Goal: Check status

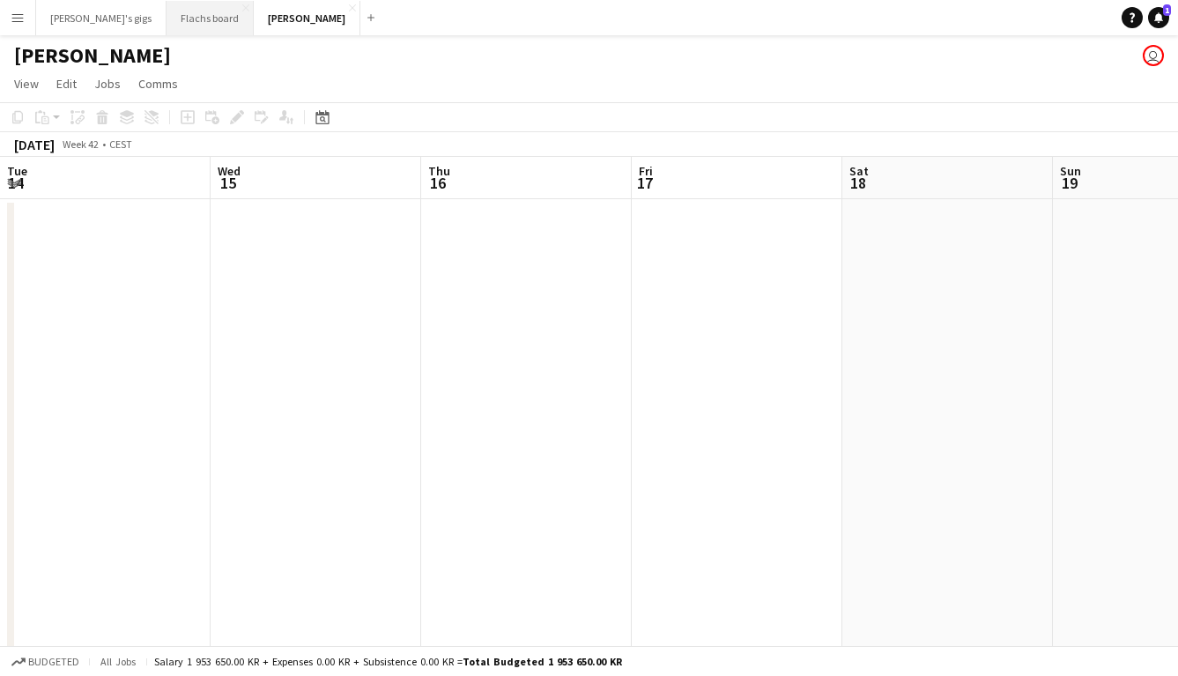
scroll to position [0, 691]
click at [175, 15] on button "Flachs board Close" at bounding box center [210, 18] width 87 height 34
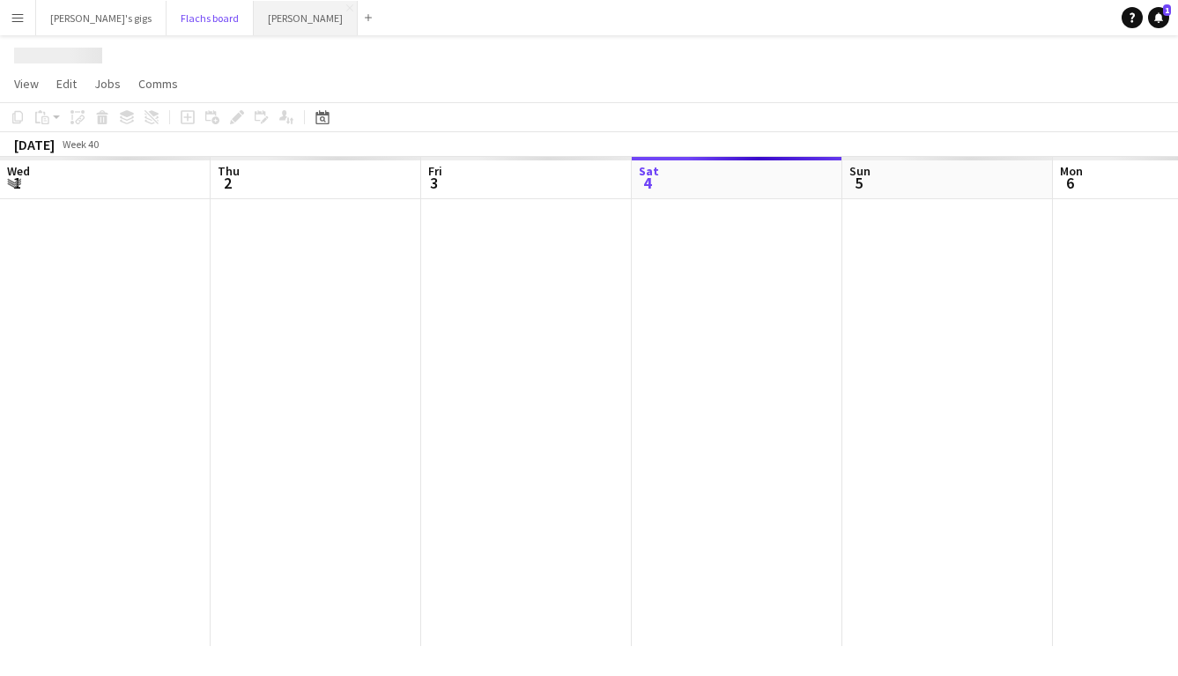
scroll to position [0, 421]
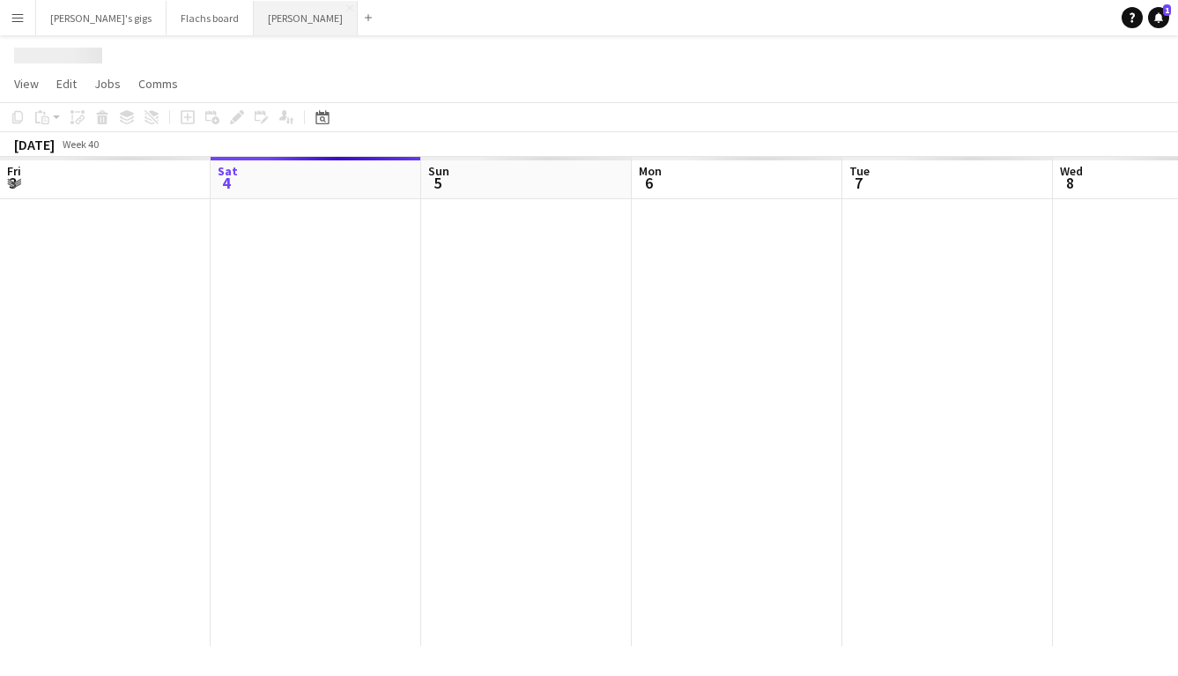
click at [254, 19] on button "Asger Gigs Close" at bounding box center [306, 18] width 104 height 34
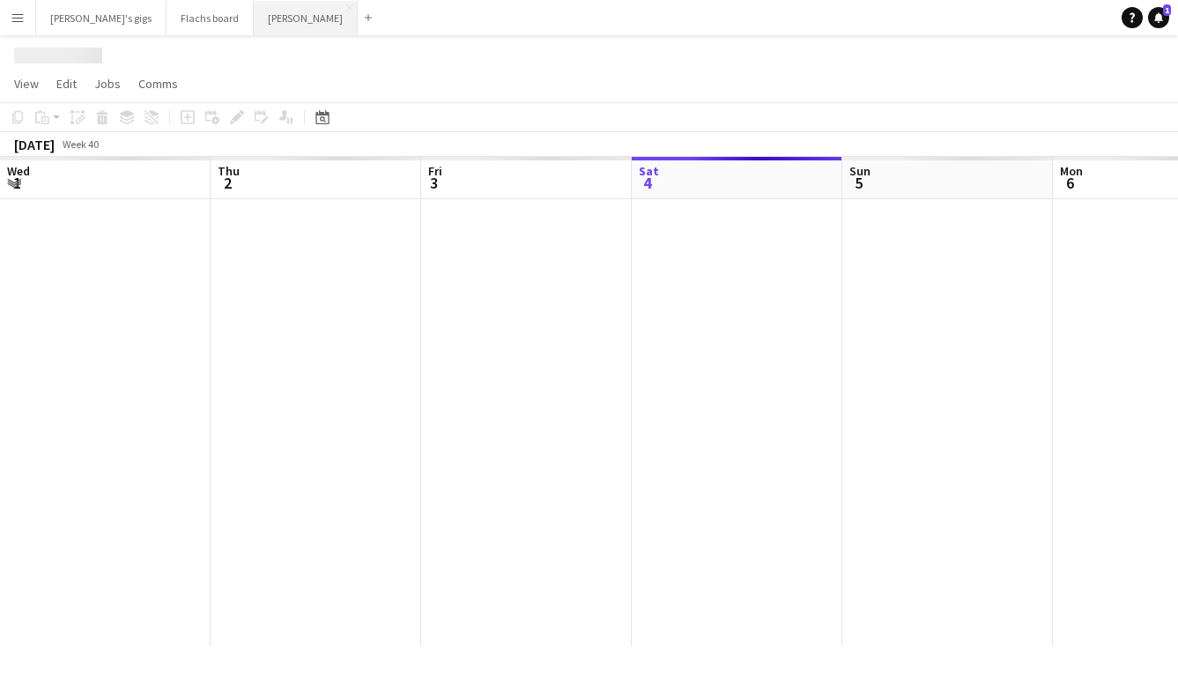
scroll to position [0, 421]
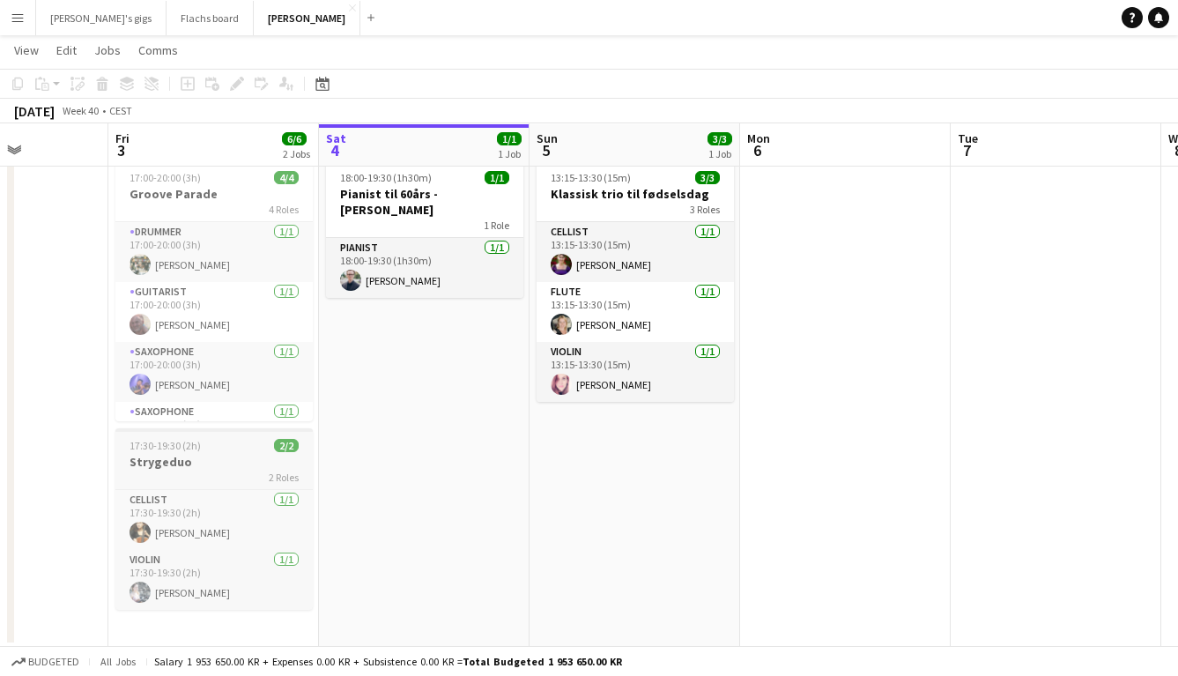
scroll to position [0, 508]
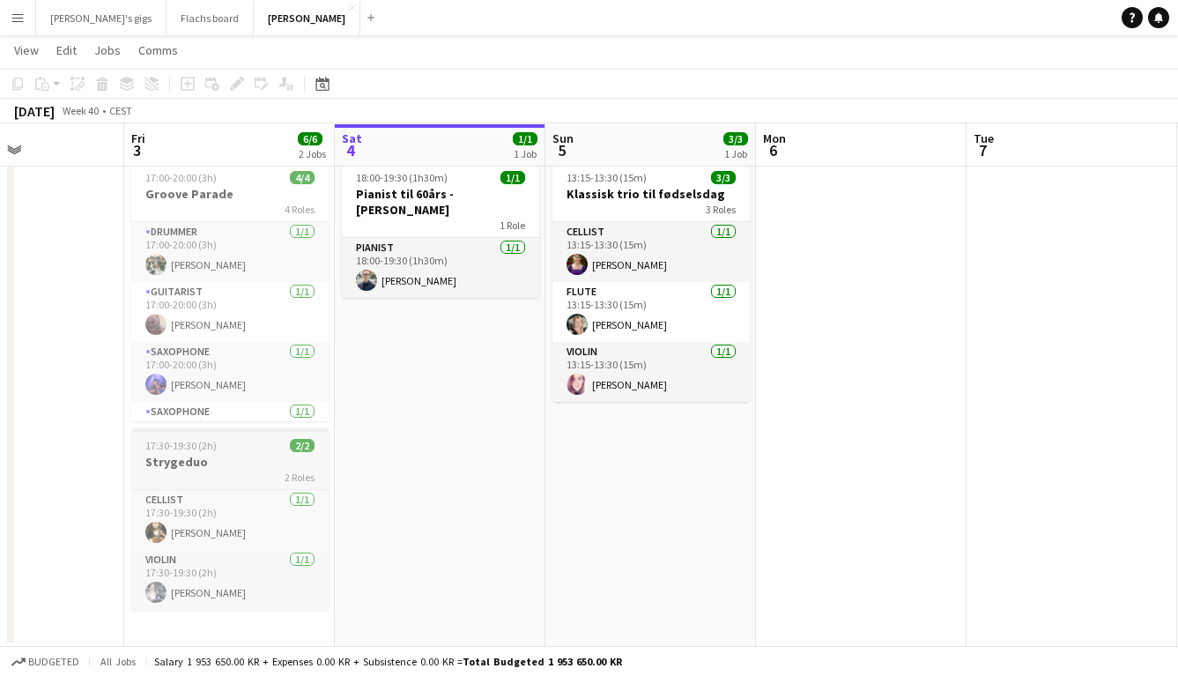
click at [246, 470] on div "2 Roles" at bounding box center [229, 477] width 197 height 14
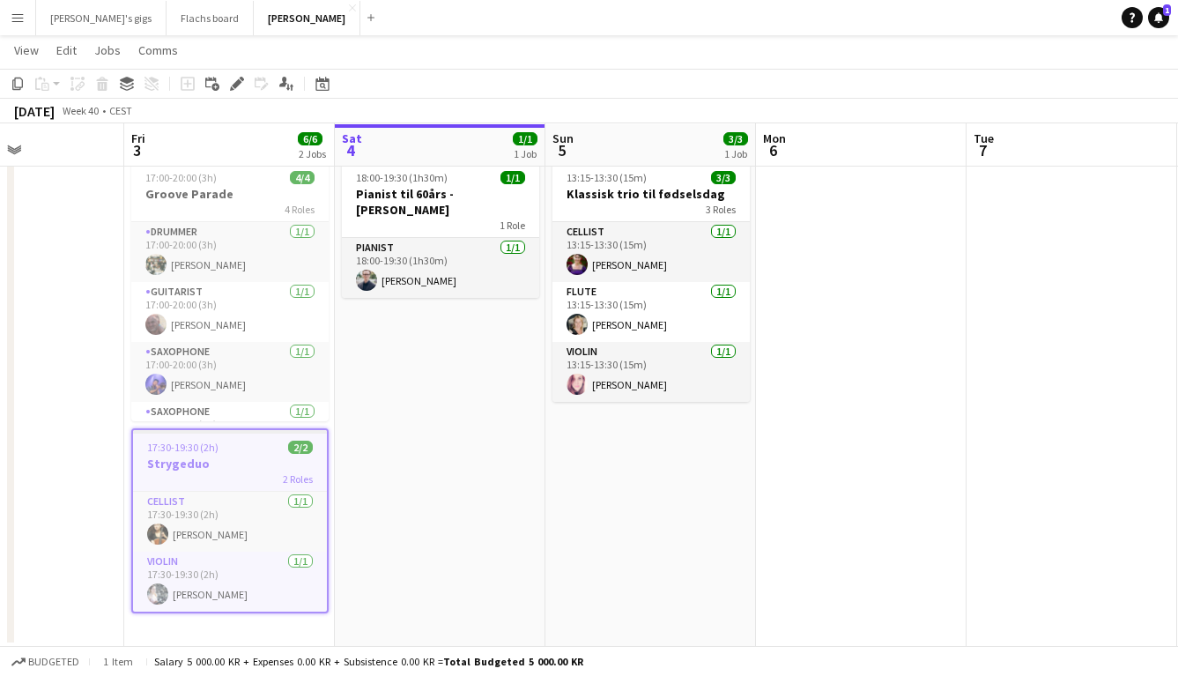
click at [424, 487] on app-date-cell "18:00-19:30 (1h30m) 1/1 Pianist til 60års - Alexander 1 Role Pianist 1/1 18:00-…" at bounding box center [440, 400] width 211 height 494
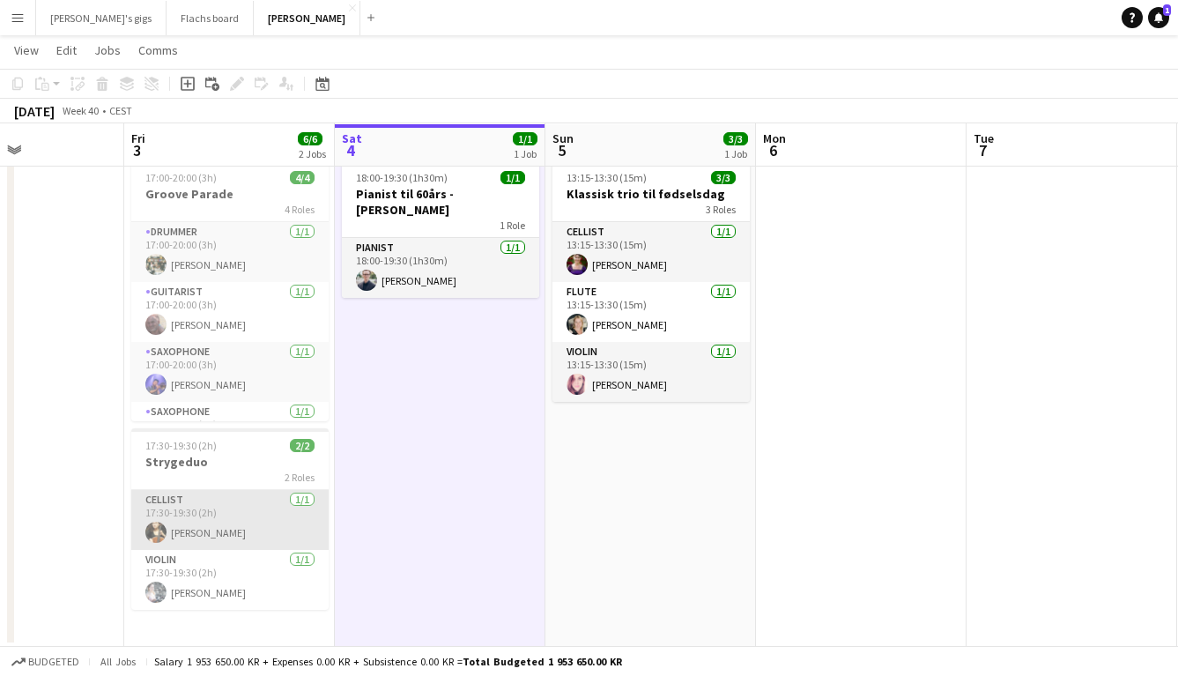
click at [199, 528] on app-card-role "Cellist 1/1 17:30-19:30 (2h) Ksymena Slusarczyk" at bounding box center [229, 520] width 197 height 60
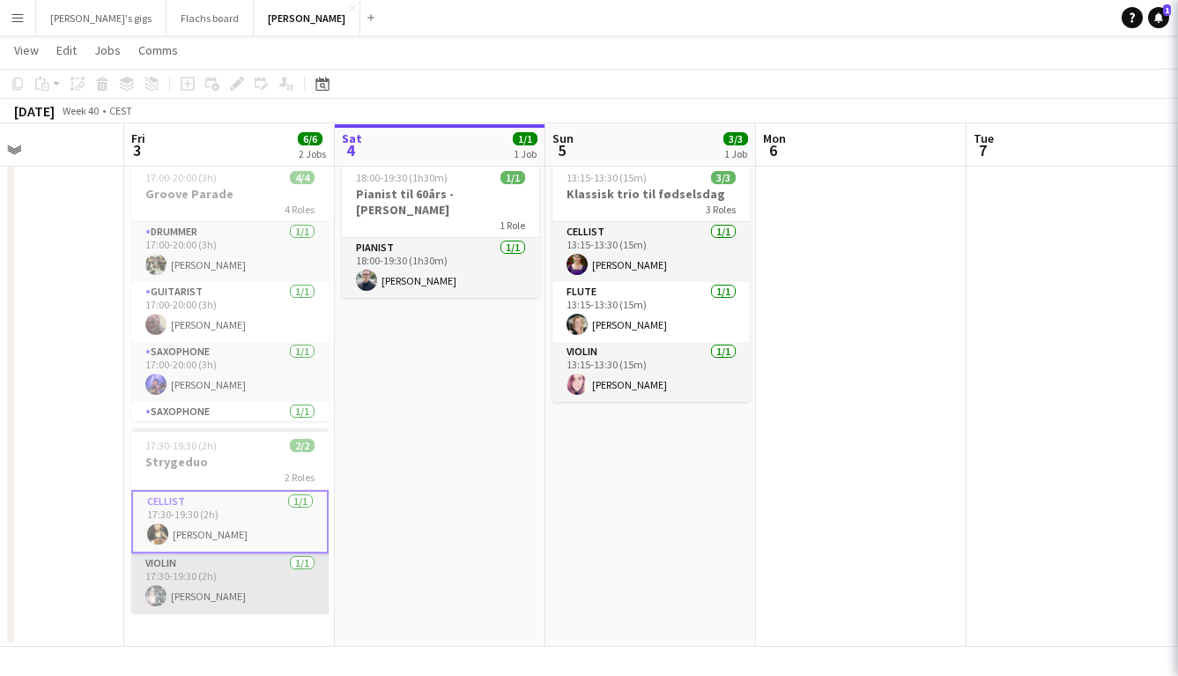
click at [200, 583] on app-card-role "Violin 1/1 17:30-19:30 (2h) Maitena Paillet" at bounding box center [229, 583] width 197 height 60
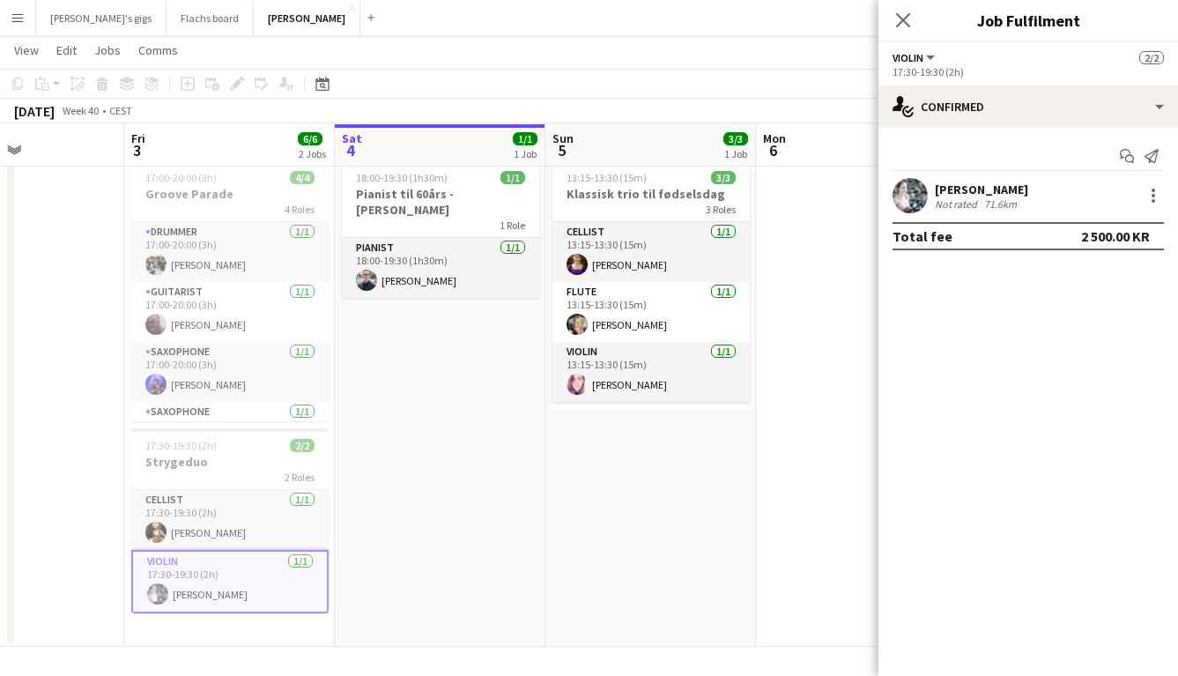
click at [376, 507] on app-date-cell "18:00-19:30 (1h30m) 1/1 Pianist til 60års - Alexander 1 Role Pianist 1/1 18:00-…" at bounding box center [440, 400] width 211 height 494
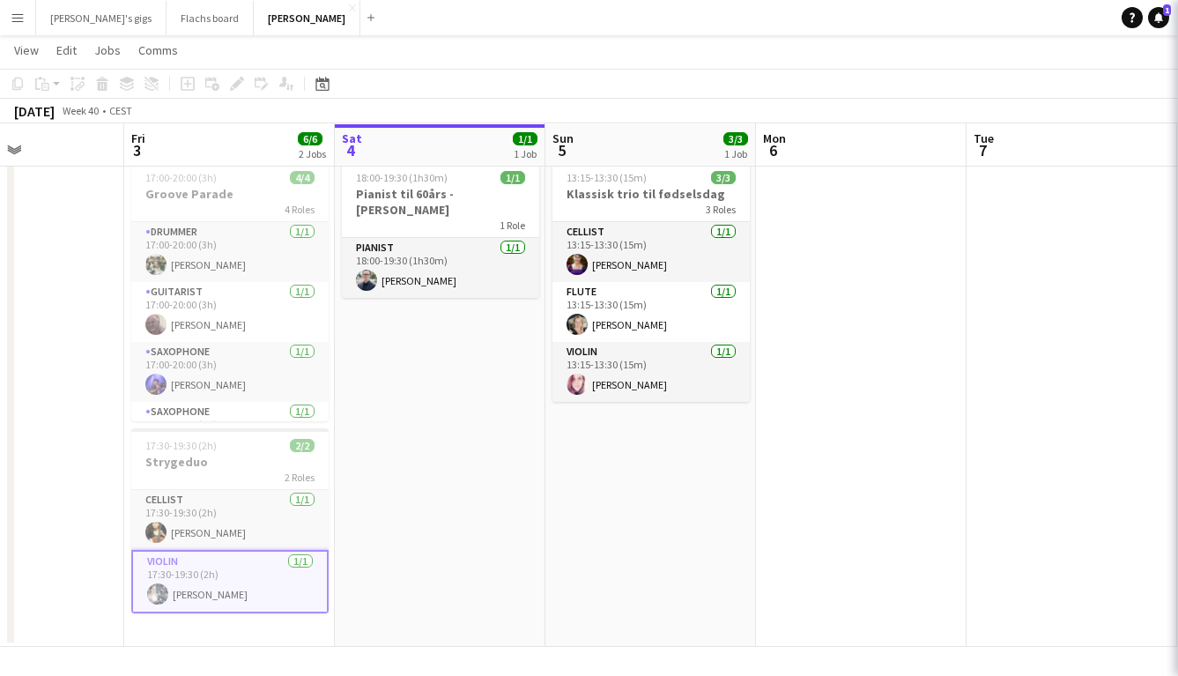
scroll to position [0, 507]
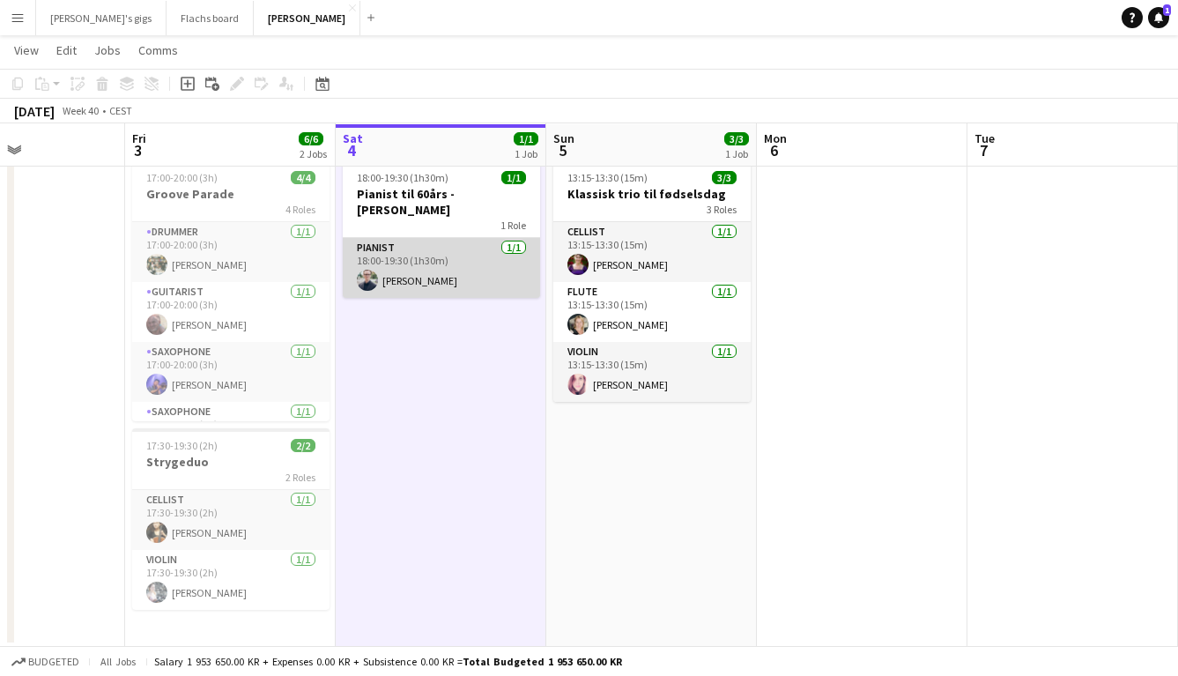
click at [390, 253] on app-card-role "Pianist 1/1 18:00-19:30 (1h30m) Alexander Bak-Hansen" at bounding box center [441, 268] width 197 height 60
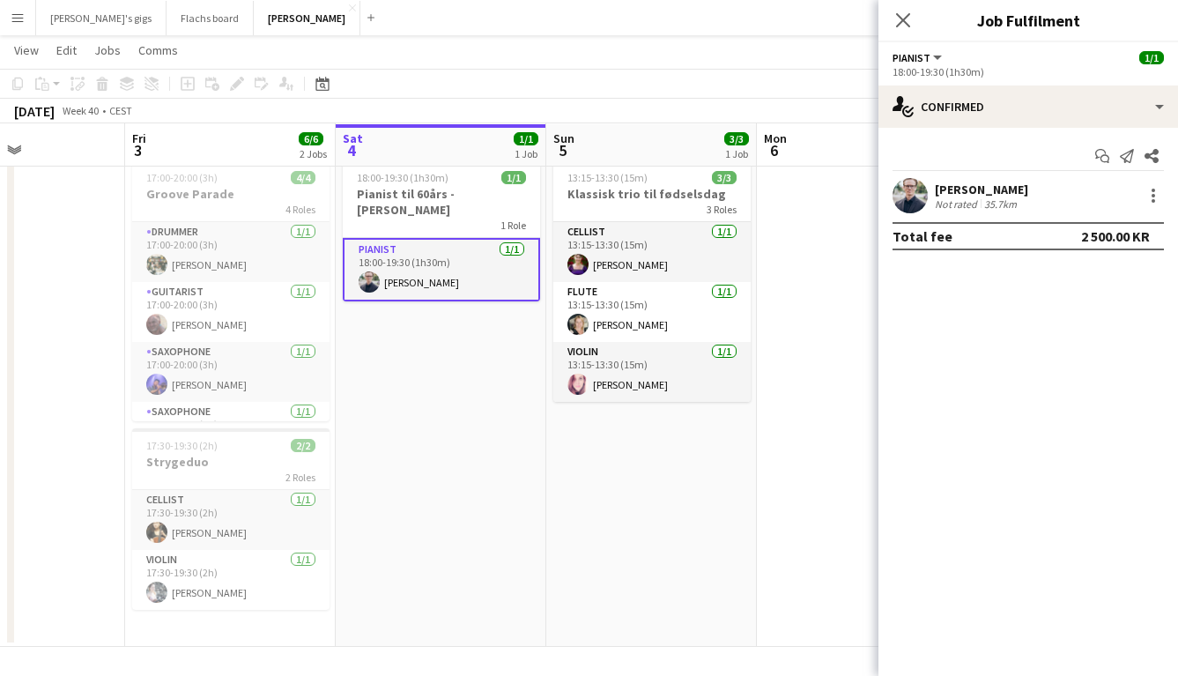
click at [470, 414] on app-date-cell "18:00-19:30 (1h30m) 1/1 Pianist til 60års - Alexander 1 Role Pianist 1/1 18:00-…" at bounding box center [441, 400] width 211 height 494
